Goal: Task Accomplishment & Management: Manage account settings

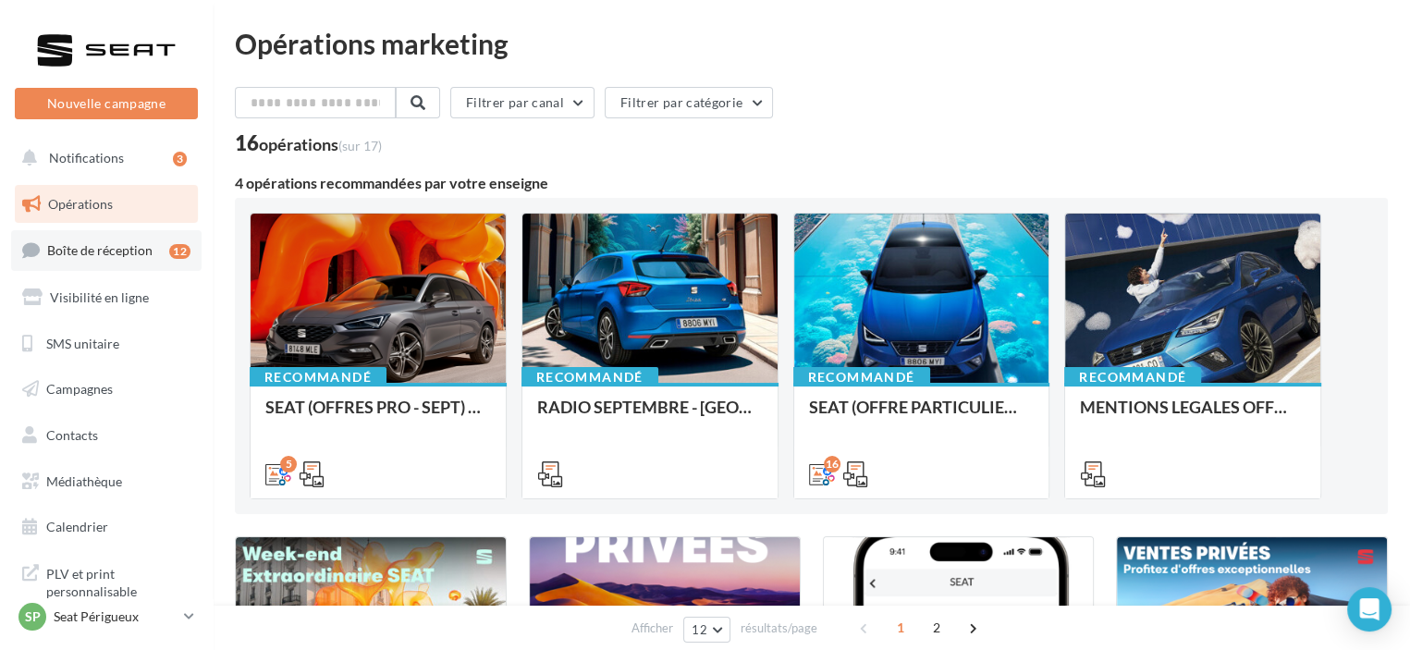
click at [126, 251] on span "Boîte de réception" at bounding box center [99, 250] width 105 height 16
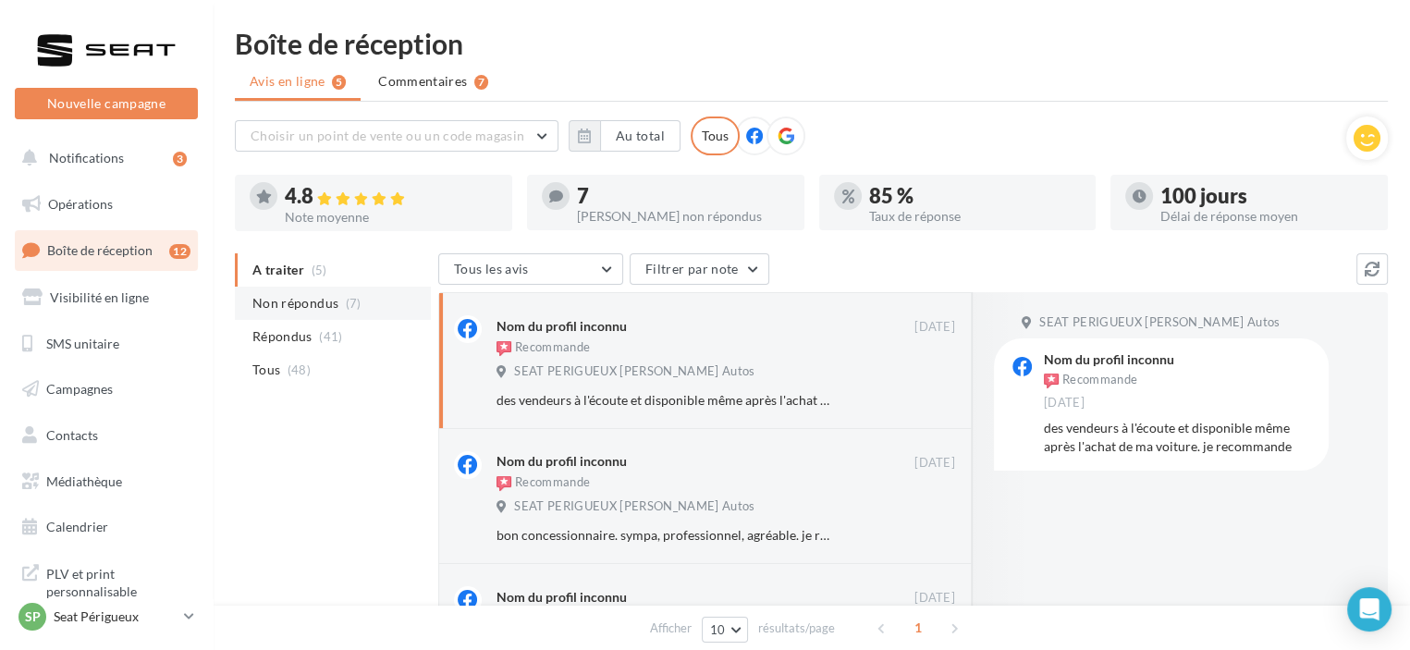
click at [340, 296] on li "Non répondus (7)" at bounding box center [333, 303] width 196 height 33
click at [150, 620] on p "Seat Périgueux" at bounding box center [115, 616] width 123 height 18
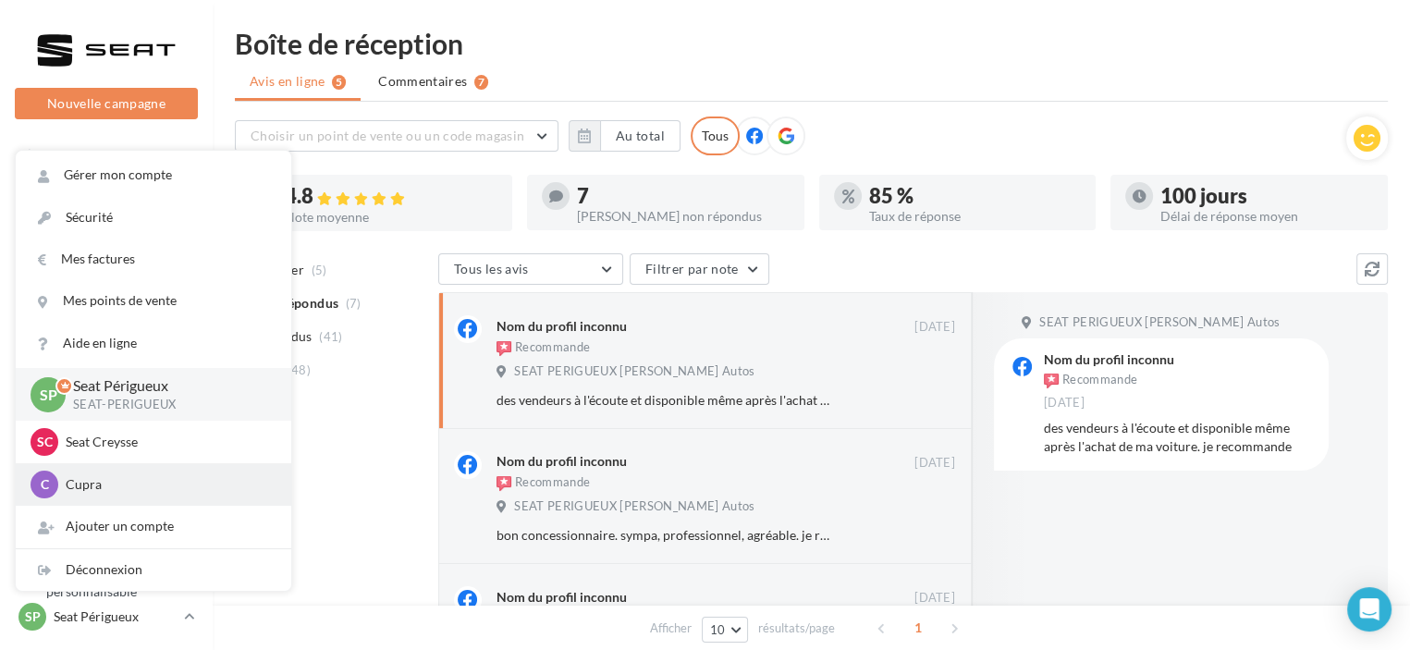
click at [138, 482] on p "Cupra" at bounding box center [167, 484] width 203 height 18
